Goal: Task Accomplishment & Management: Use online tool/utility

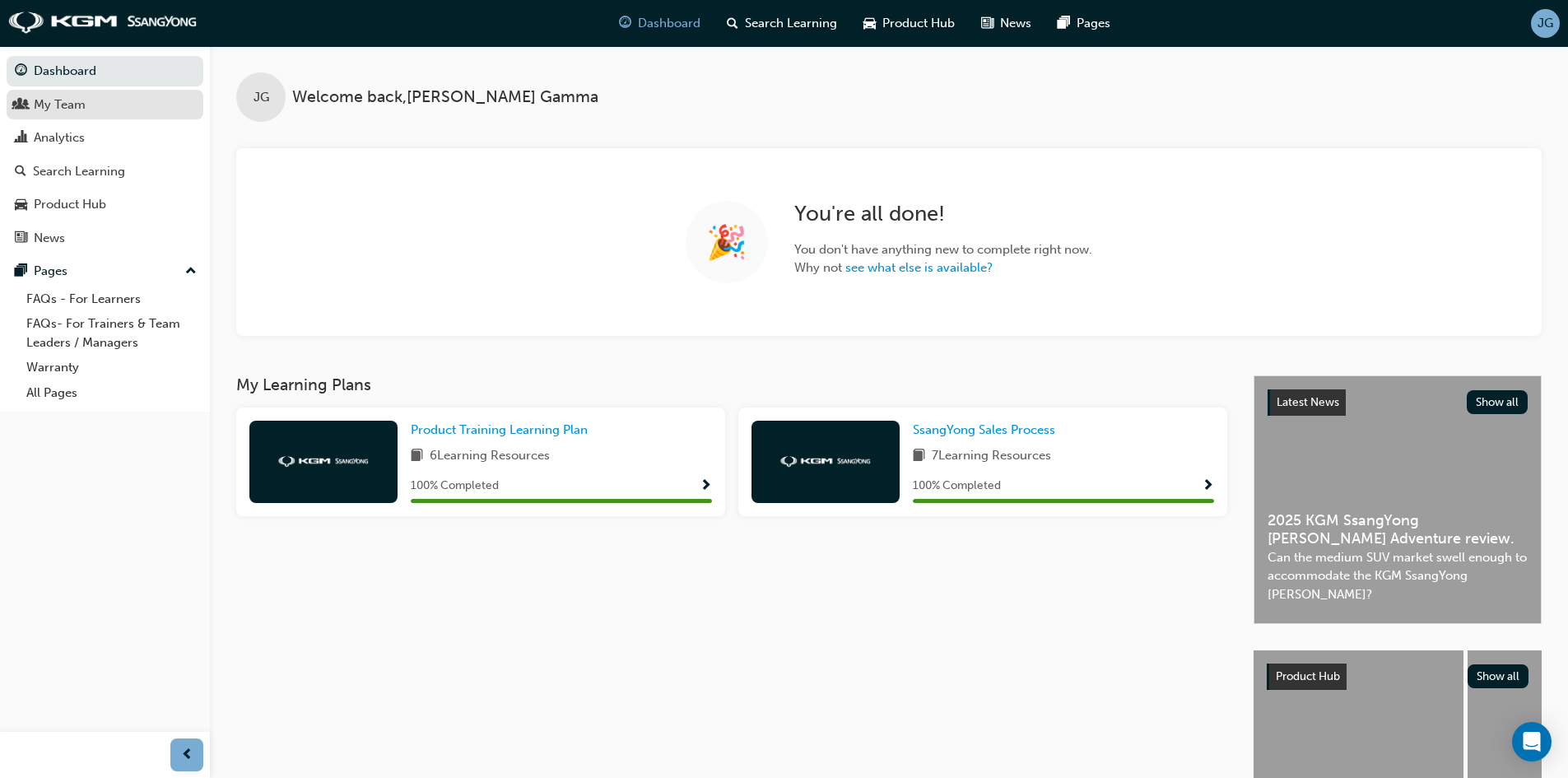
click at [31, 107] on div "My Team" at bounding box center [105, 104] width 180 height 21
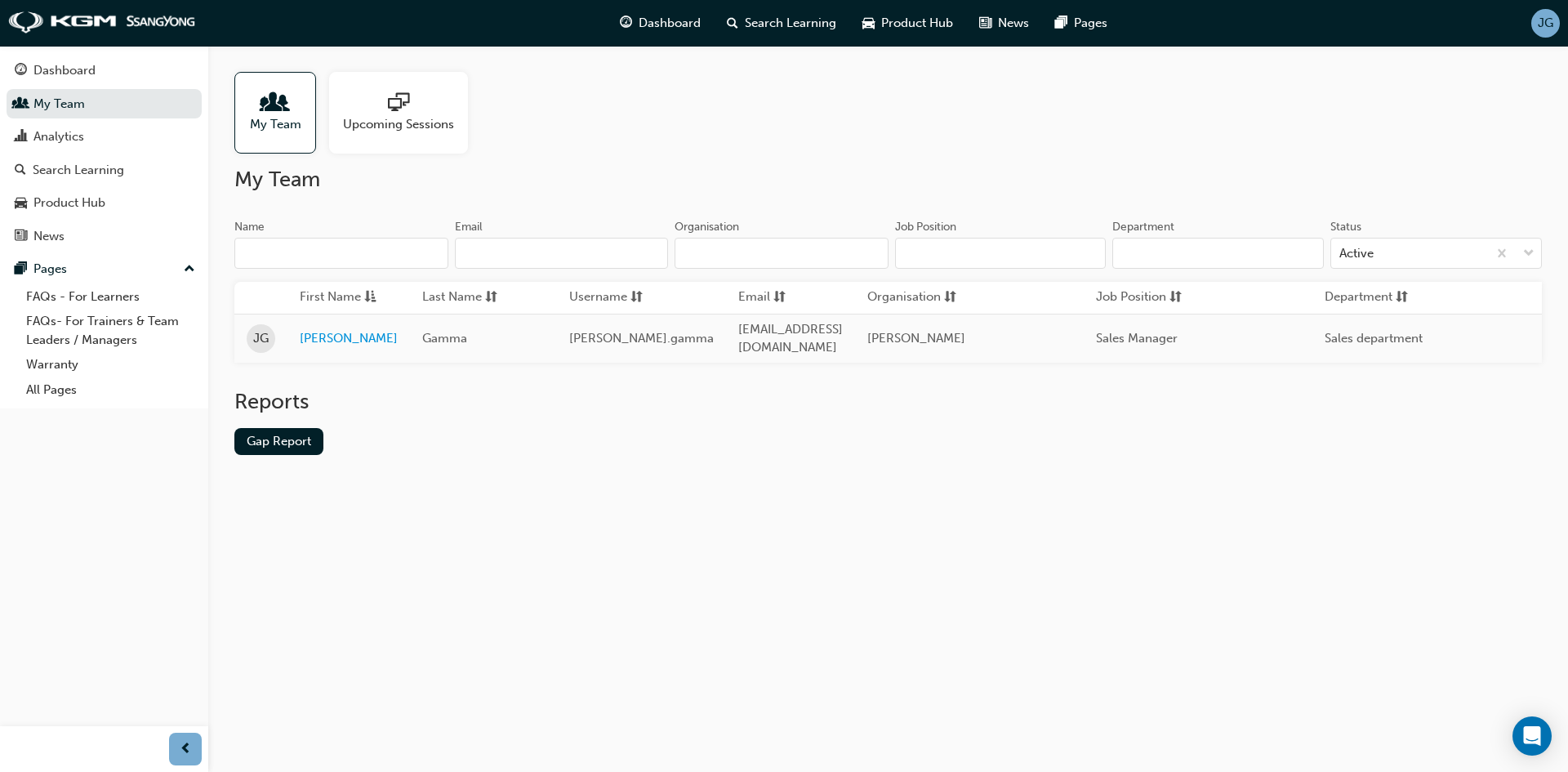
click at [283, 122] on span "My Team" at bounding box center [275, 124] width 52 height 19
click at [317, 333] on link "[PERSON_NAME]" at bounding box center [348, 338] width 98 height 19
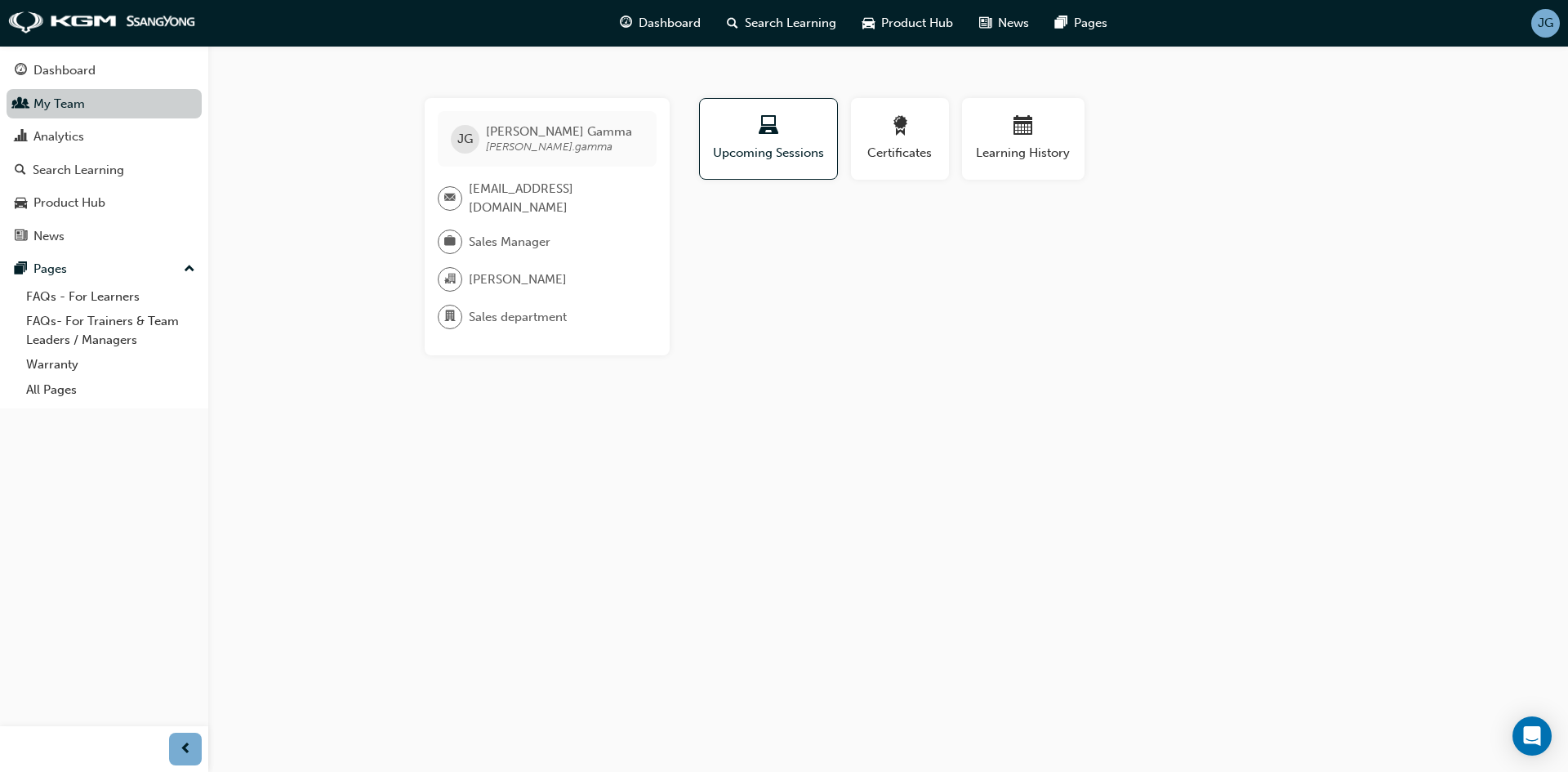
click at [115, 99] on link "My Team" at bounding box center [104, 103] width 195 height 30
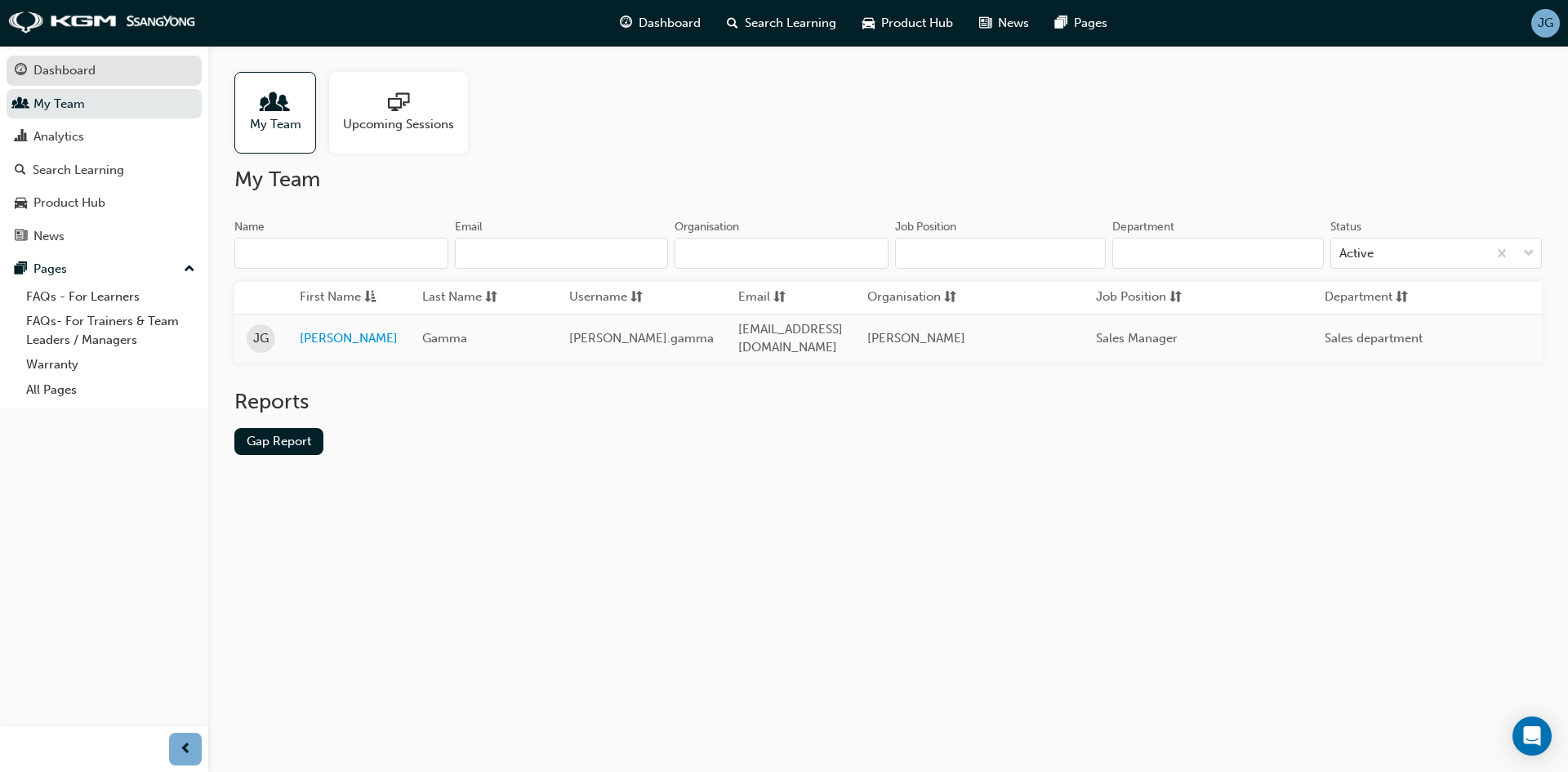
click at [45, 60] on link "Dashboard" at bounding box center [104, 71] width 195 height 30
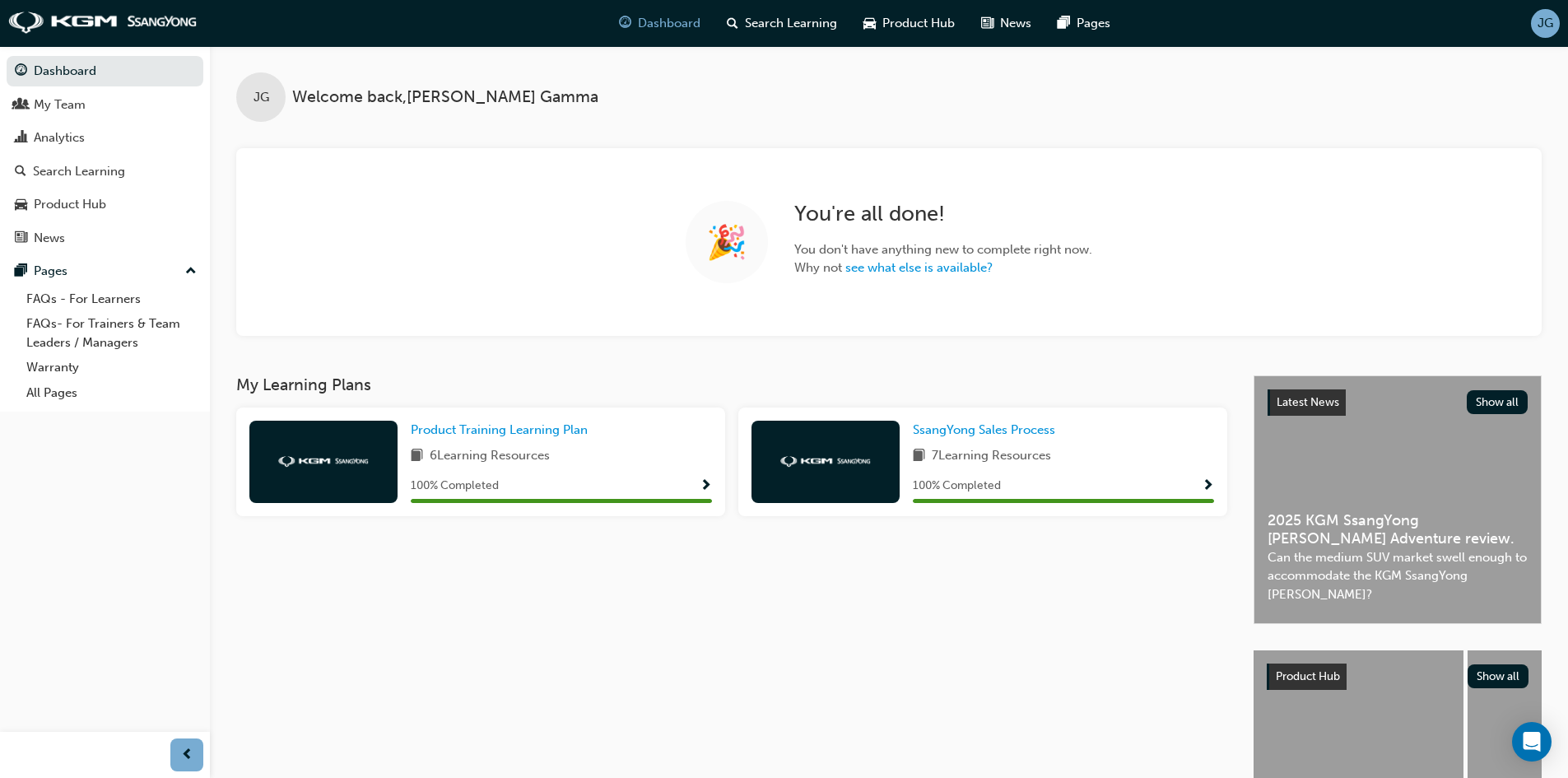
click at [107, 119] on button "Dashboard My Team Analytics Search Learning Product Hub News Pages" at bounding box center [105, 155] width 197 height 204
click at [94, 113] on div "My Team" at bounding box center [105, 104] width 180 height 21
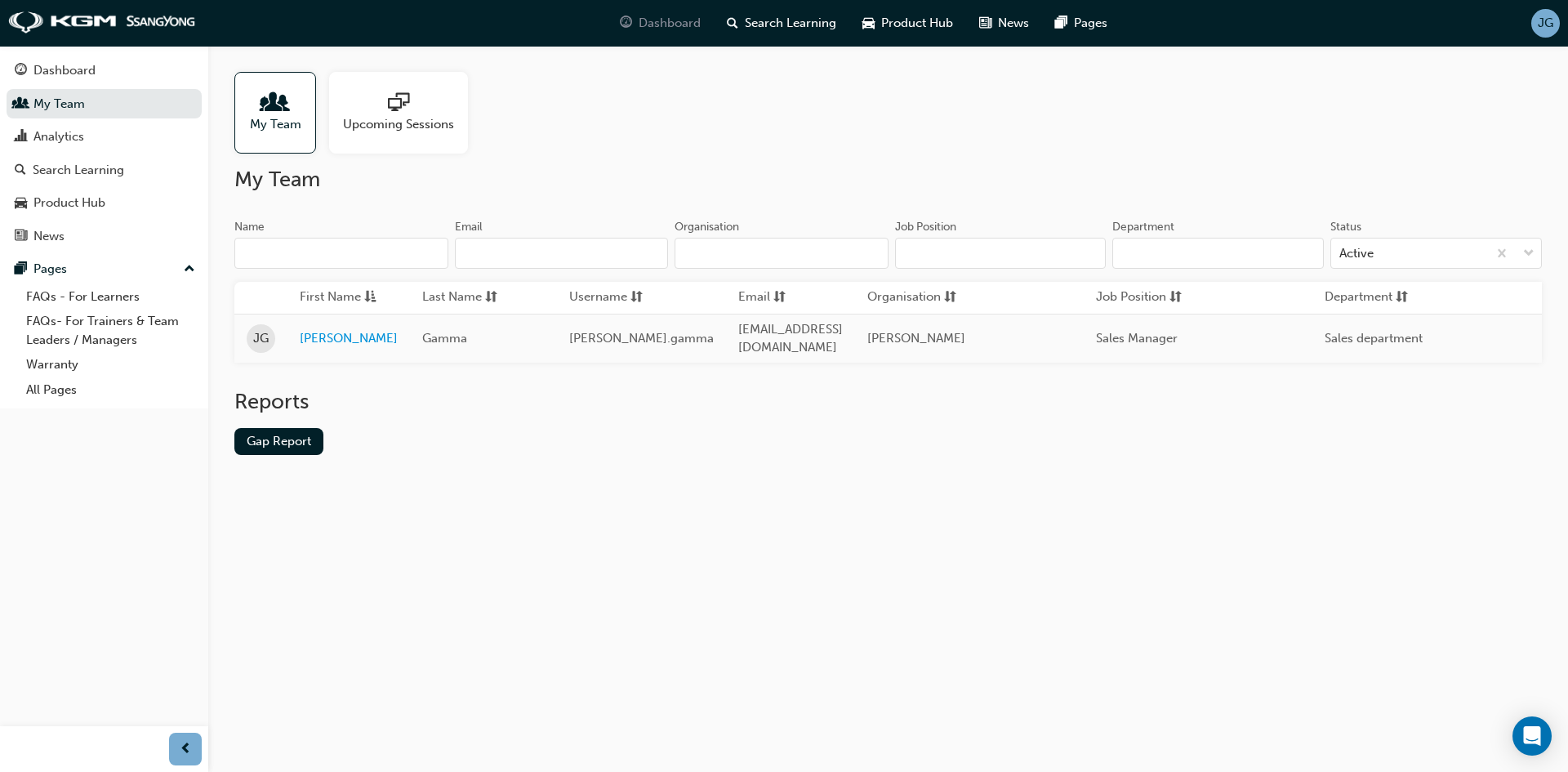
click at [675, 23] on span "Dashboard" at bounding box center [670, 23] width 62 height 19
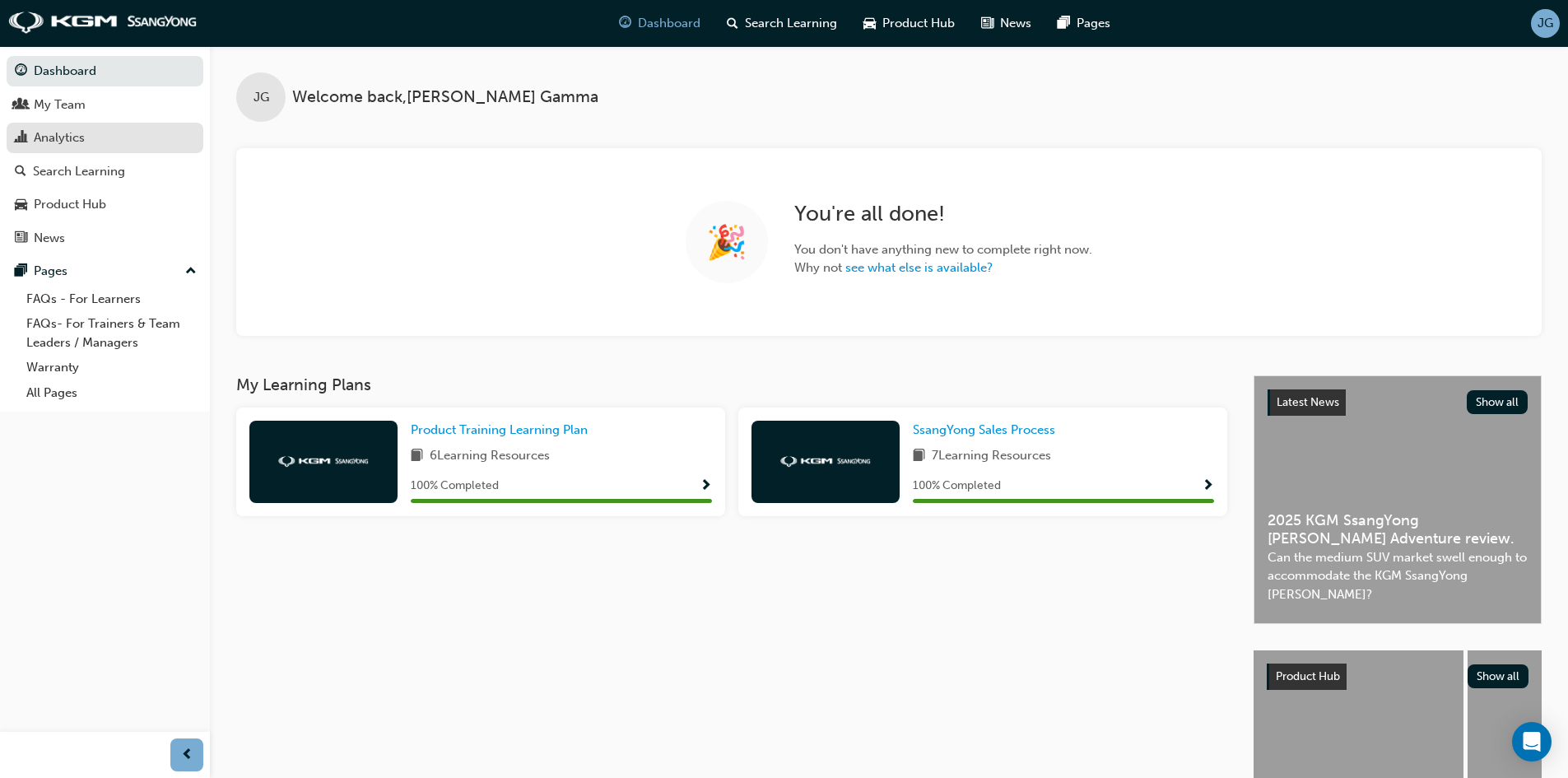
click at [57, 137] on div "Analytics" at bounding box center [60, 137] width 51 height 19
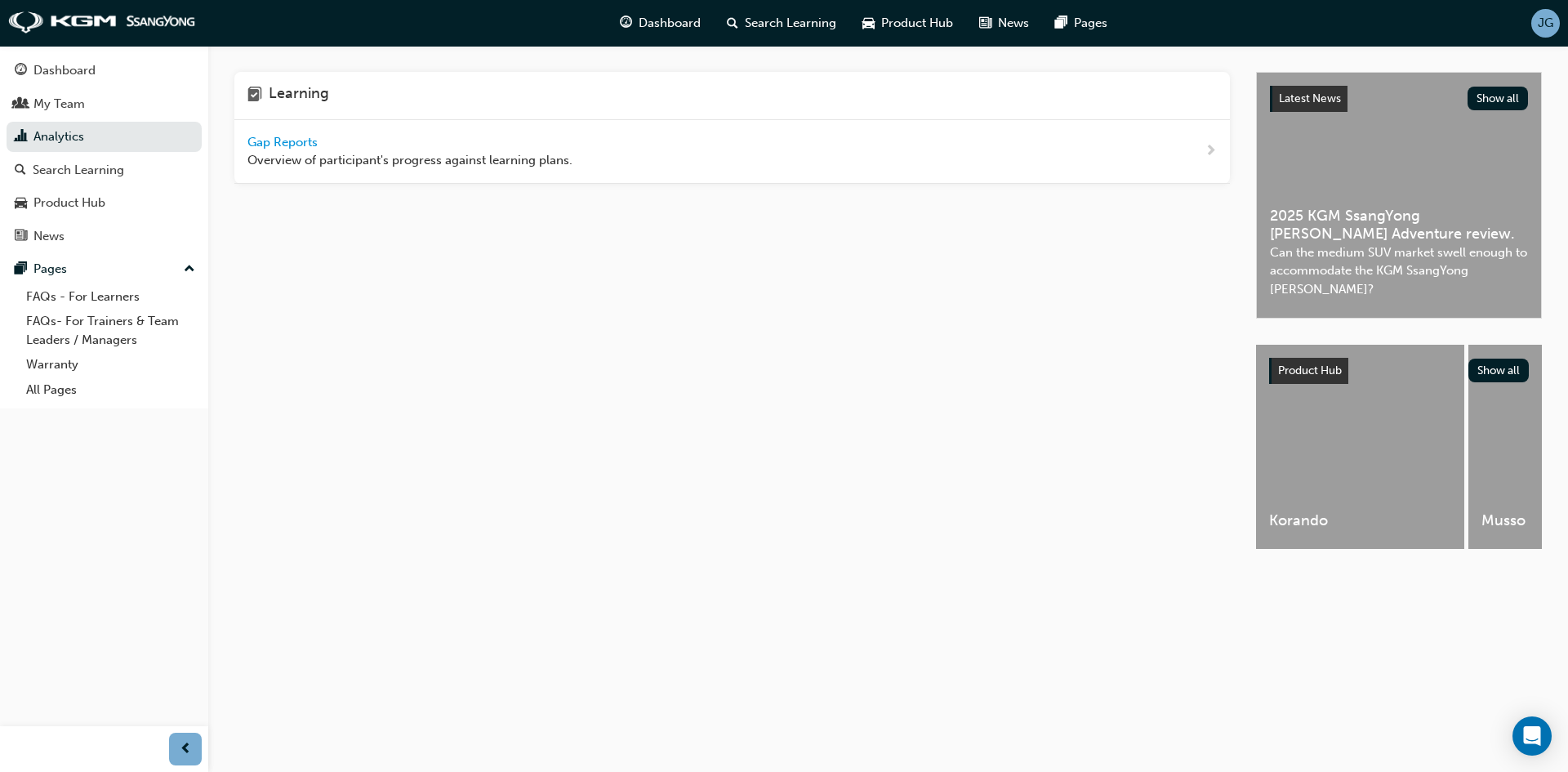
click at [292, 148] on span "Gap Reports" at bounding box center [283, 142] width 73 height 15
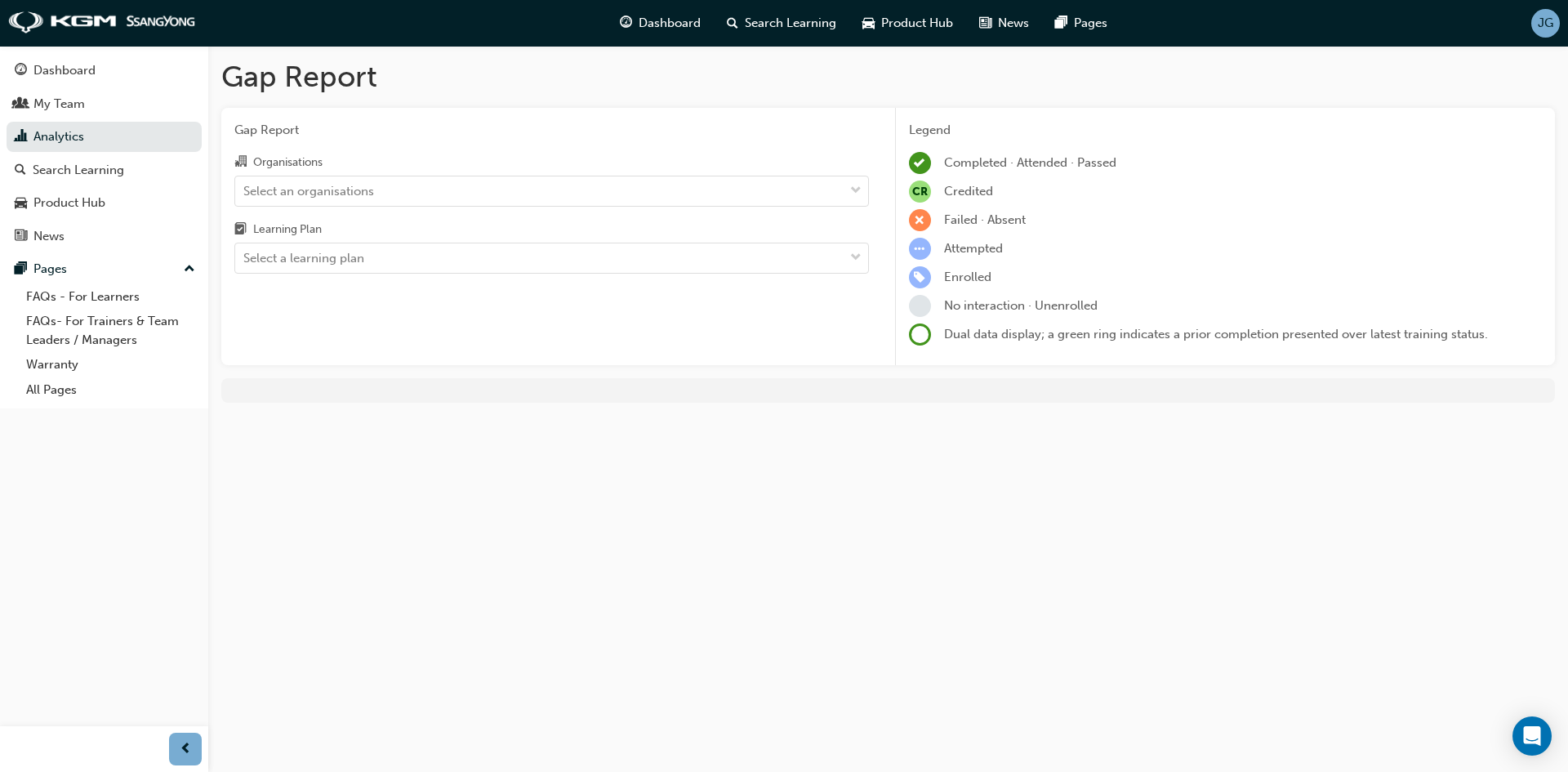
click at [628, 195] on div "Select an organisations" at bounding box center [539, 191] width 609 height 29
click at [245, 195] on input "Organisations Select an organisations" at bounding box center [244, 190] width 2 height 14
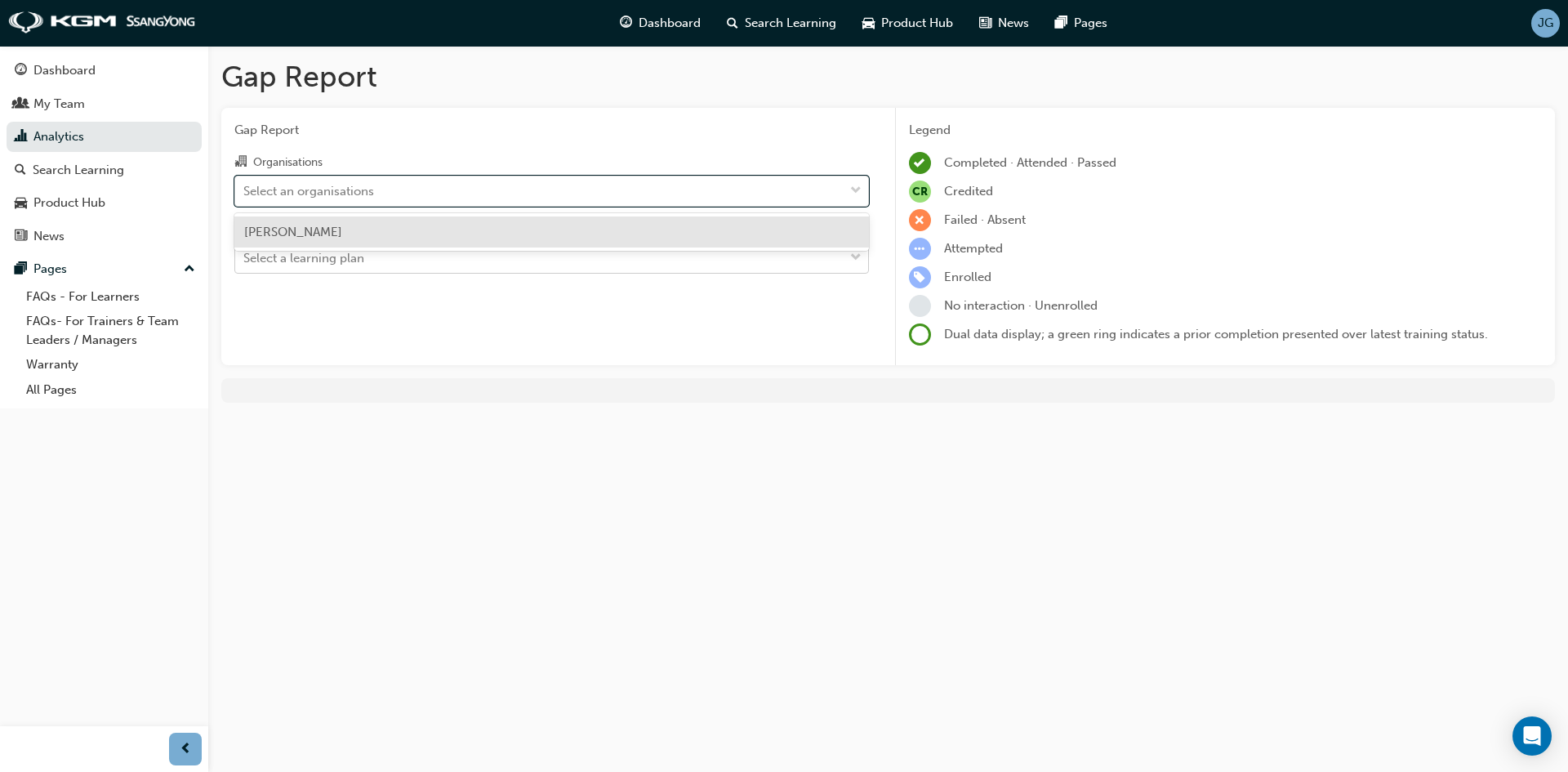
drag, startPoint x: 556, startPoint y: 230, endPoint x: 499, endPoint y: 249, distance: 60.1
click at [554, 230] on div "[PERSON_NAME]" at bounding box center [551, 232] width 635 height 32
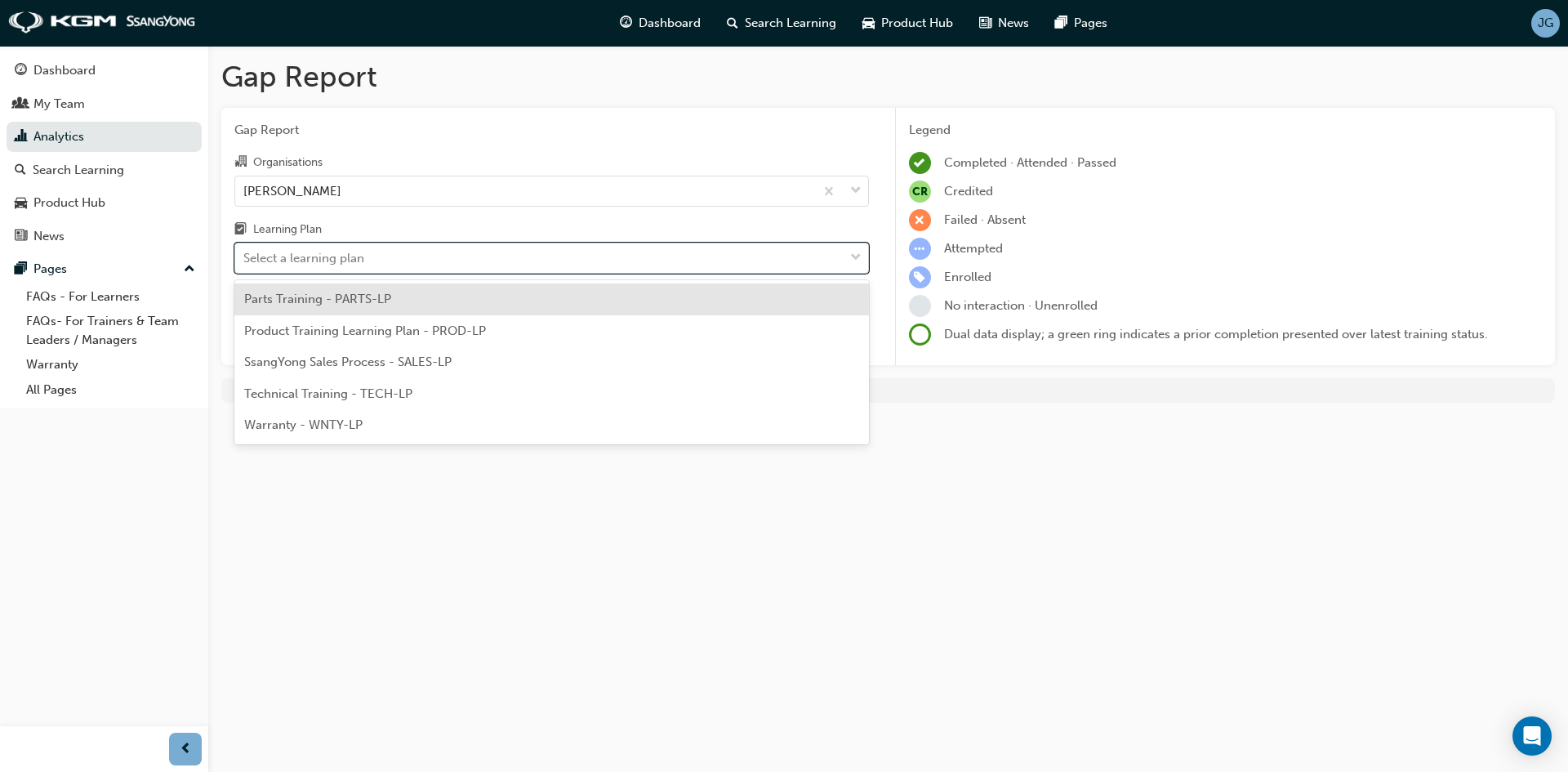
drag, startPoint x: 476, startPoint y: 250, endPoint x: 469, endPoint y: 257, distance: 9.9
click at [475, 250] on div "Select a learning plan" at bounding box center [539, 258] width 609 height 29
click at [245, 250] on input "Learning Plan option Parts Training - PARTS-LP focused, 1 of 5. 5 results avail…" at bounding box center [244, 257] width 2 height 14
click at [476, 363] on div "SsangYong Sales Process - SALES-LP" at bounding box center [551, 362] width 635 height 32
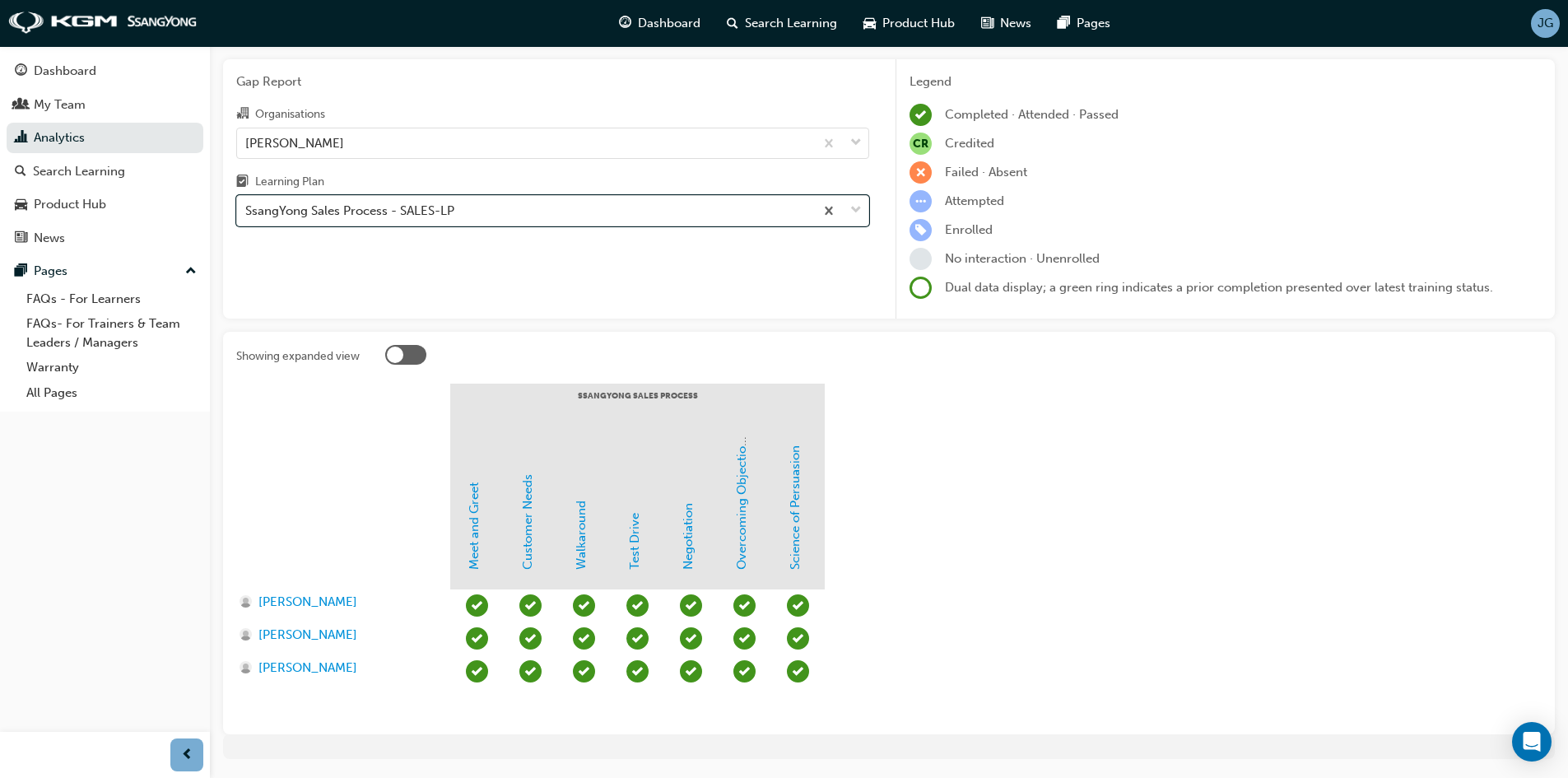
scroll to position [98, 0]
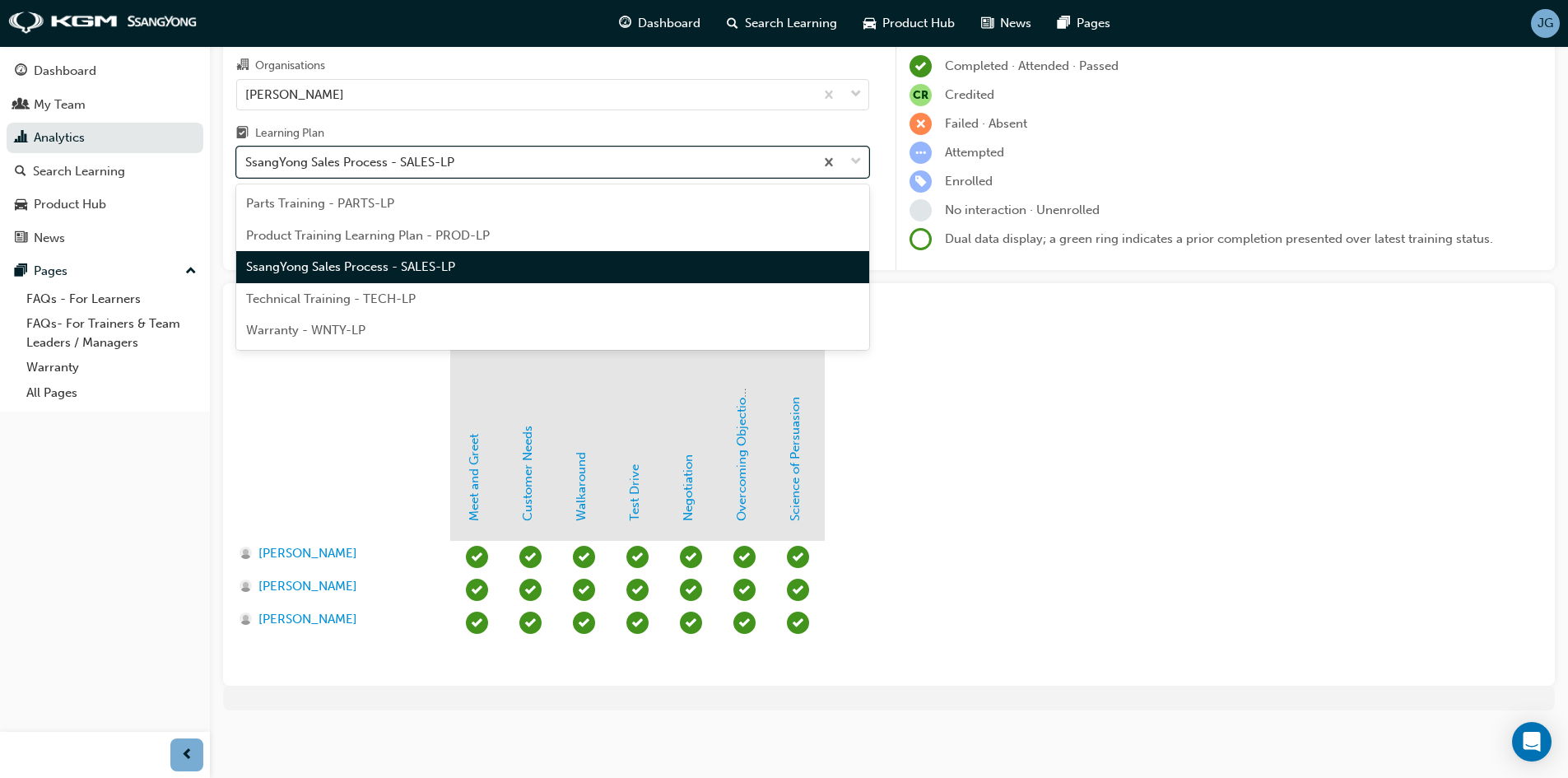
click at [450, 157] on div "SsangYong Sales Process - SALES-LP" at bounding box center [349, 162] width 209 height 19
click at [247, 157] on input "Learning Plan option SsangYong Sales Process - SALES-LP, selected. option Ssang…" at bounding box center [246, 161] width 2 height 14
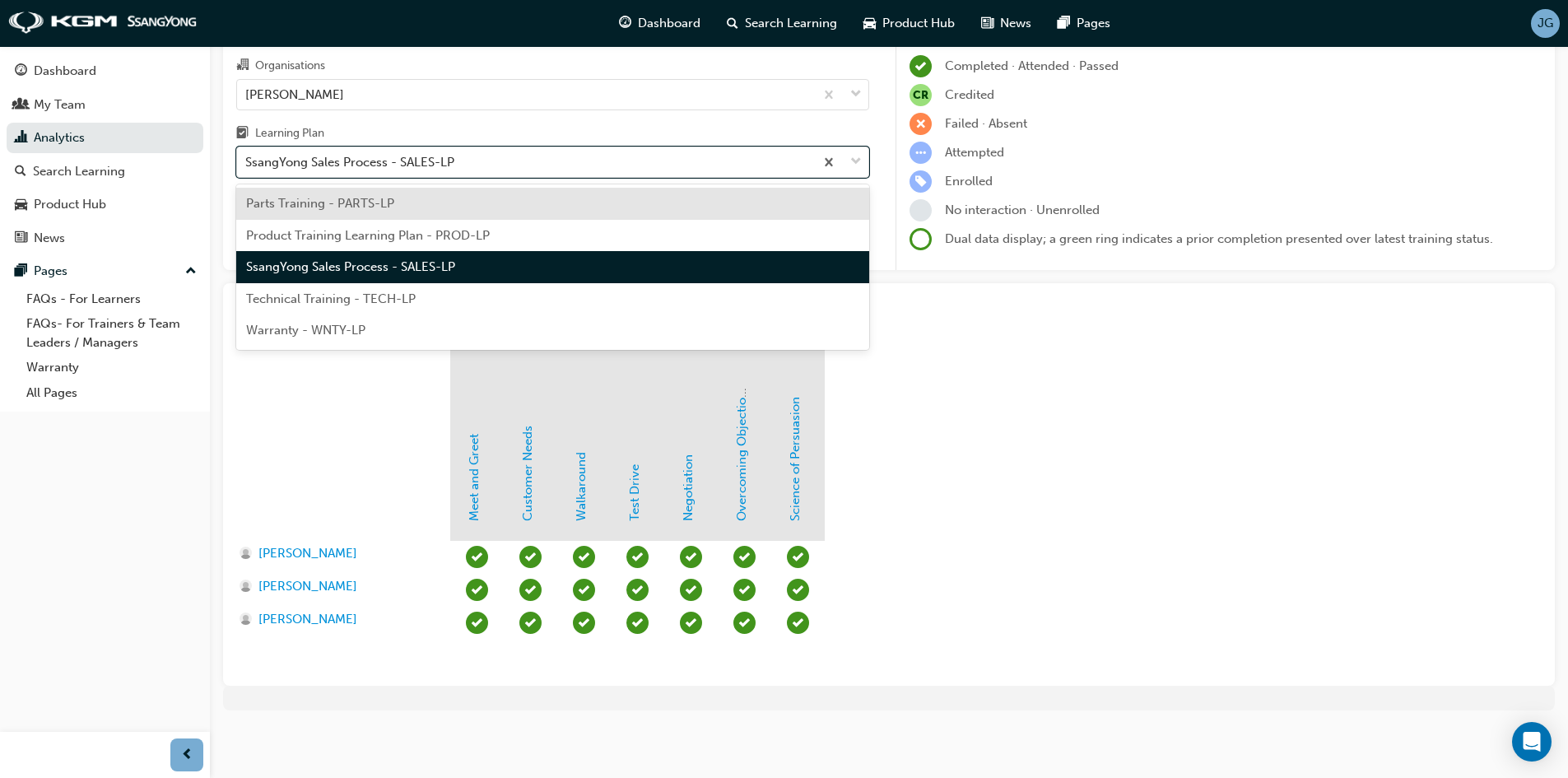
click at [448, 238] on span "Product Training Learning Plan - PROD-LP" at bounding box center [368, 235] width 243 height 15
